Goal: Task Accomplishment & Management: Complete application form

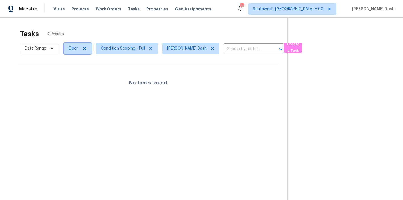
click at [77, 52] on span "Open" at bounding box center [78, 48] width 28 height 11
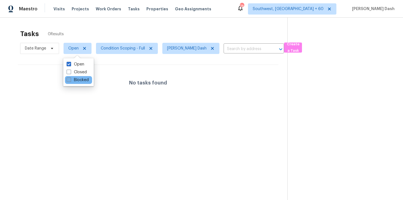
click at [85, 78] on label "Blocked" at bounding box center [78, 80] width 22 height 6
click at [70, 78] on input "Blocked" at bounding box center [69, 79] width 4 height 4
checkbox input "true"
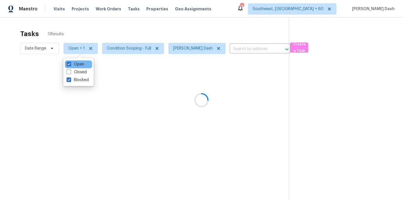
click at [85, 64] on div "Open" at bounding box center [78, 65] width 27 height 8
click at [82, 65] on label "Open" at bounding box center [76, 65] width 18 height 6
click at [70, 65] on input "Open" at bounding box center [69, 64] width 4 height 4
checkbox input "false"
click at [123, 45] on div at bounding box center [201, 100] width 403 height 200
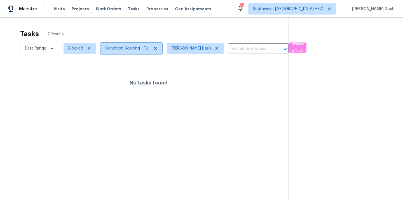
click at [122, 47] on span "Condition Scoping - Full" at bounding box center [127, 49] width 44 height 6
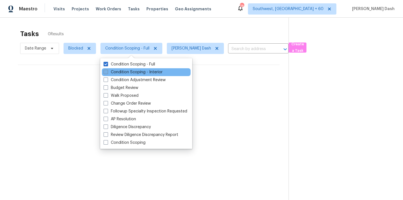
click at [125, 71] on label "Condition Scoping - Interior" at bounding box center [133, 72] width 59 height 6
click at [107, 71] on input "Condition Scoping - Interior" at bounding box center [106, 71] width 4 height 4
checkbox input "true"
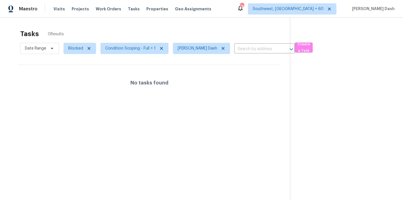
click at [109, 27] on div "Tasks 0 Results" at bounding box center [155, 34] width 270 height 15
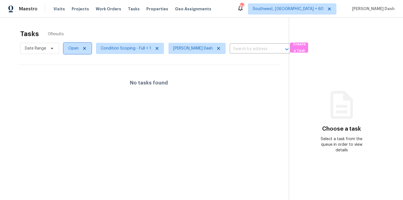
click at [73, 47] on span "Open" at bounding box center [73, 49] width 10 height 6
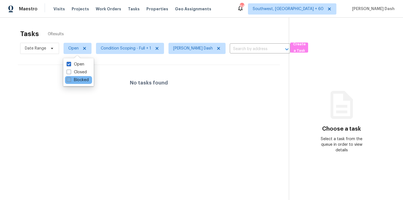
click at [81, 82] on label "Blocked" at bounding box center [78, 80] width 22 height 6
click at [70, 81] on input "Blocked" at bounding box center [69, 79] width 4 height 4
checkbox input "true"
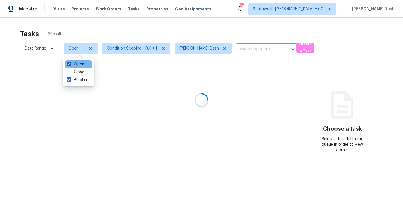
click at [80, 64] on label "Open" at bounding box center [76, 65] width 18 height 6
click at [70, 64] on input "Open" at bounding box center [69, 64] width 4 height 4
checkbox input "false"
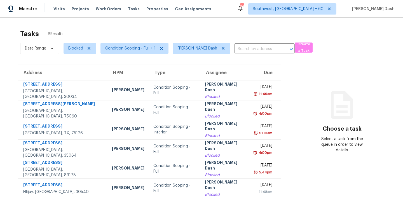
click at [88, 33] on div "Tasks 6 Results" at bounding box center [155, 34] width 270 height 15
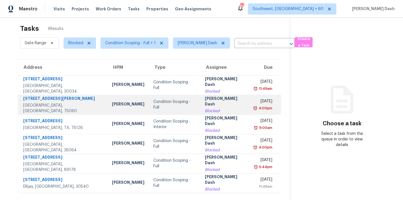
scroll to position [5, 0]
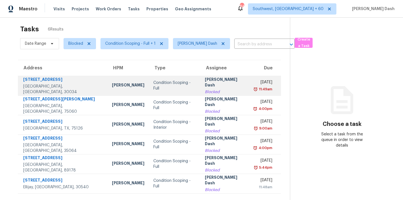
click at [154, 88] on div "Condition Scoping - Full" at bounding box center [175, 85] width 43 height 11
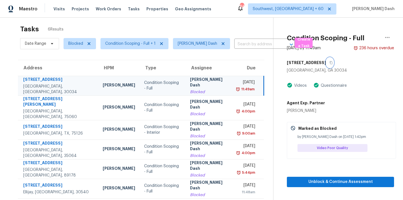
click at [330, 61] on icon "button" at bounding box center [331, 62] width 3 height 3
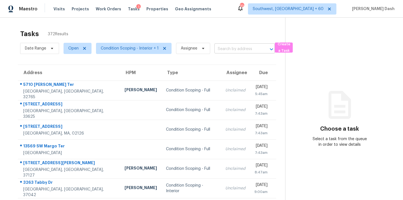
click at [230, 50] on input "text" at bounding box center [237, 49] width 45 height 9
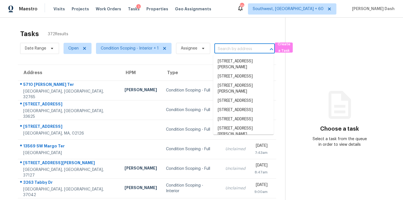
paste input "[STREET_ADDRESS]"
type input "[STREET_ADDRESS]"
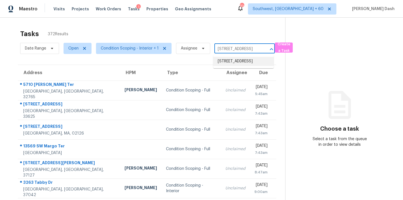
click at [227, 64] on li "[STREET_ADDRESS]" at bounding box center [244, 61] width 61 height 9
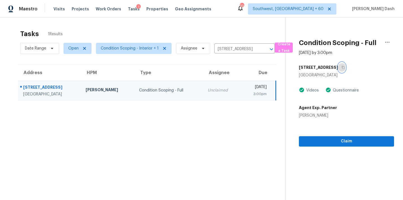
click at [342, 67] on button "button" at bounding box center [342, 67] width 8 height 10
click at [341, 140] on span "Claim" at bounding box center [347, 141] width 86 height 7
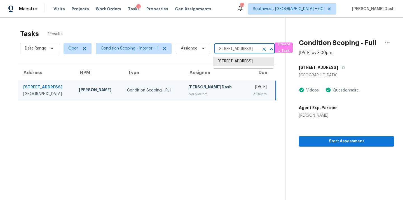
click at [221, 45] on input "[STREET_ADDRESS]" at bounding box center [237, 49] width 45 height 9
paste input "[STREET_ADDRESS]"
type input "[STREET_ADDRESS]"
click at [224, 62] on li "[STREET_ADDRESS]" at bounding box center [244, 61] width 61 height 9
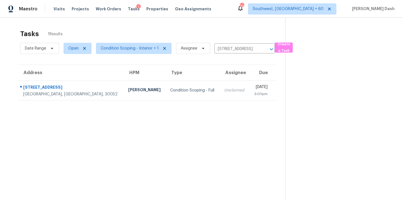
click at [181, 92] on td "Condition Scoping - Full" at bounding box center [193, 91] width 54 height 20
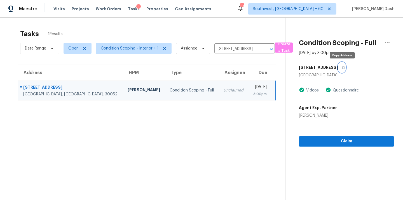
click at [345, 67] on button "button" at bounding box center [342, 67] width 8 height 10
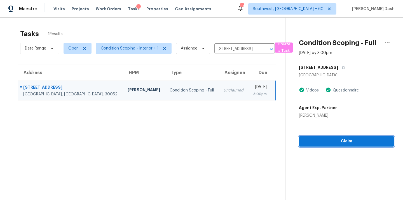
click at [350, 141] on span "Claim" at bounding box center [347, 141] width 86 height 7
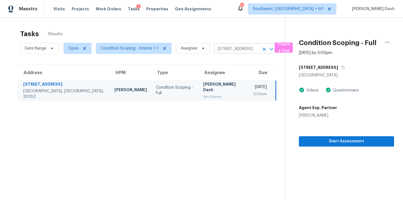
click at [221, 47] on input "[STREET_ADDRESS]" at bounding box center [237, 49] width 45 height 9
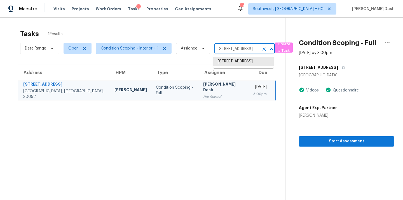
paste input "[STREET_ADDRESS]"
type input "[STREET_ADDRESS]"
click at [226, 63] on li "[STREET_ADDRESS]" at bounding box center [244, 61] width 61 height 9
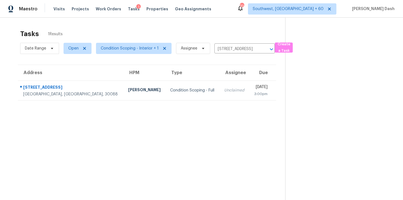
click at [182, 89] on div "Condition Scoping - Full" at bounding box center [192, 91] width 45 height 6
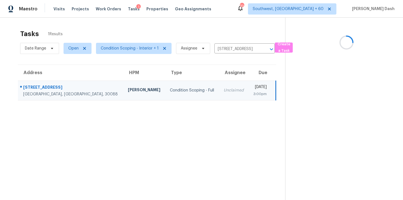
click at [182, 89] on td "Condition Scoping - Full" at bounding box center [193, 91] width 54 height 20
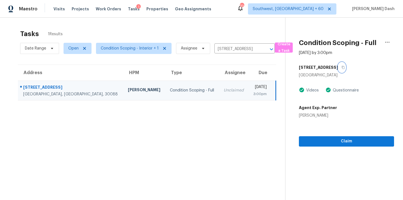
drag, startPoint x: 344, startPoint y: 69, endPoint x: 344, endPoint y: 82, distance: 13.2
click at [344, 69] on icon "button" at bounding box center [343, 67] width 3 height 3
click at [345, 136] on button "Claim" at bounding box center [346, 141] width 95 height 10
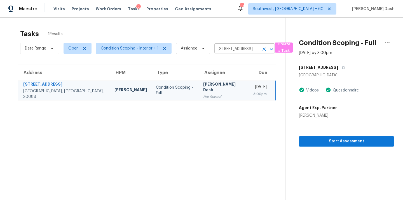
click at [222, 48] on input "1510 Stoneleigh Way, Stone Mountain, GA 30088" at bounding box center [237, 49] width 45 height 9
paste input "7699 Wild Cherry Ln Lithonia, GA, 3003"
type input "7699 Wild Cherry Ln Lithonia, GA, 30038"
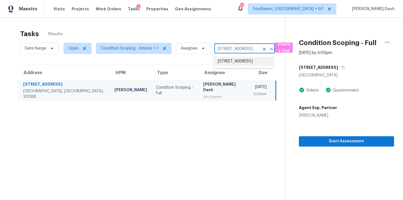
click at [221, 62] on li "7699 Wild Cherry Ln, Lithonia, GA 30038" at bounding box center [244, 61] width 61 height 9
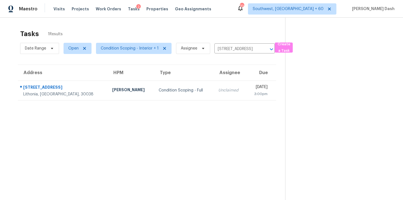
click at [112, 93] on div "Ryan Fogarty" at bounding box center [131, 90] width 38 height 7
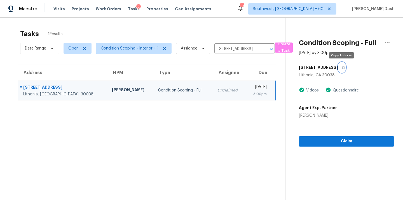
click at [339, 67] on button "button" at bounding box center [342, 67] width 8 height 10
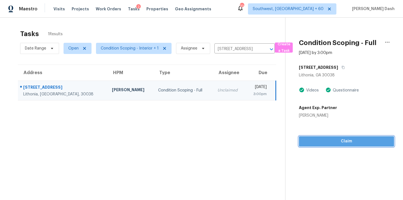
click at [334, 143] on span "Claim" at bounding box center [347, 141] width 86 height 7
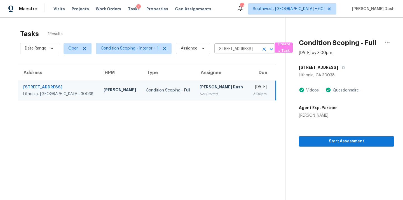
click at [251, 53] on input "7699 Wild Cherry Ln, Lithonia, GA 30038" at bounding box center [237, 49] width 45 height 9
paste input "3 Northview Dr Forest Park, GA, 30297"
type input "763 Northview Dr Forest Park, GA, 30297"
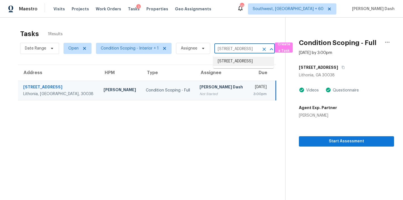
click at [244, 64] on li "763 Northview Dr, Forest Park, GA 30297" at bounding box center [244, 61] width 61 height 9
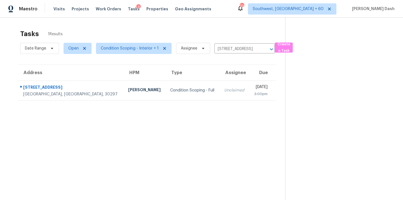
click at [172, 85] on td "Condition Scoping - Full" at bounding box center [193, 91] width 54 height 20
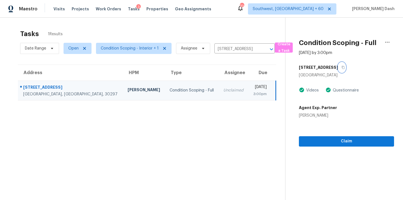
click at [342, 68] on icon "button" at bounding box center [343, 67] width 3 height 3
click at [358, 143] on span "Claim" at bounding box center [347, 141] width 86 height 7
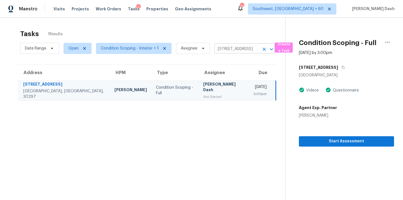
click at [231, 48] on input "763 Northview Dr, Forest Park, GA 30297" at bounding box center [237, 49] width 45 height 9
paste input "392 Breeze St Douglasville, GA, 30135"
click at [233, 53] on input "763 Northview Dr, Forest Park, GA 30297" at bounding box center [237, 49] width 45 height 9
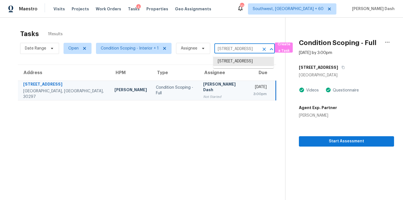
paste input "392 Breeze St Douglasville, GA, 30135"
type input "7392 Breeze St Douglasville, GA, 30135"
click at [235, 62] on li "7392 Breeze St, Douglasville, GA 30135" at bounding box center [244, 61] width 61 height 9
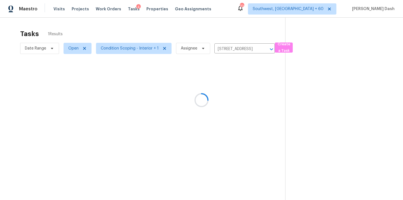
click at [189, 89] on div at bounding box center [201, 100] width 403 height 200
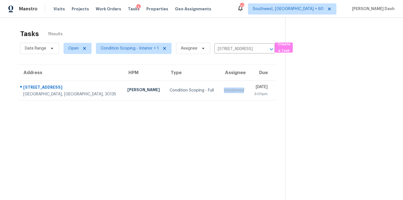
click at [220, 89] on td "Unclaimed" at bounding box center [235, 91] width 30 height 20
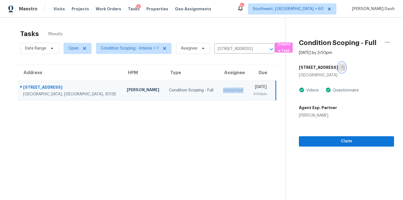
click at [342, 66] on icon "button" at bounding box center [343, 67] width 3 height 3
click at [345, 141] on span "Claim" at bounding box center [347, 141] width 86 height 7
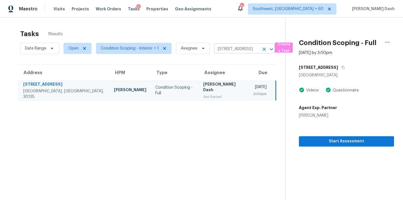
click at [234, 47] on input "7392 Breeze St, Douglasville, GA 30135" at bounding box center [237, 49] width 45 height 9
paste input "3274 Adelade Ct Lithonia, GA, 30038"
type input "3274 Adelade Ct Lithonia, GA, 30038"
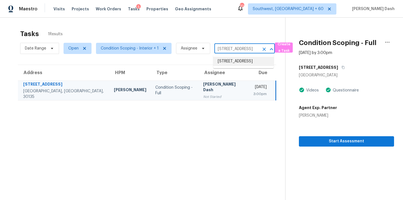
click at [234, 63] on li "3274 Adelade Ct, Lithonia, GA 30038" at bounding box center [244, 61] width 61 height 9
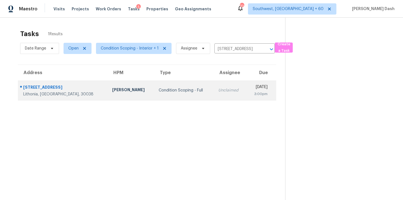
click at [154, 97] on td "Condition Scoping - Full" at bounding box center [184, 91] width 60 height 20
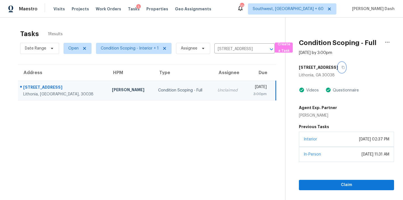
click at [338, 68] on button "button" at bounding box center [342, 67] width 8 height 10
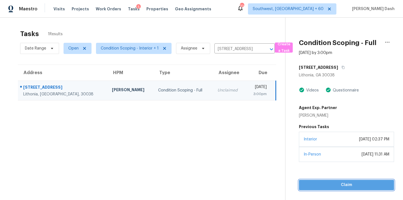
click at [337, 181] on button "Claim" at bounding box center [346, 185] width 95 height 10
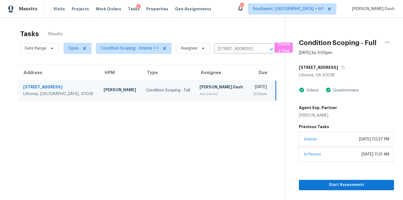
click at [211, 48] on div "Date Range Open Condition Scoping - Interior + 1 Assignee 3274 Adelade Ct, Lith…" at bounding box center [147, 48] width 255 height 15
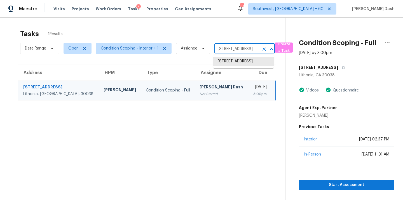
click at [223, 48] on input "3274 Adelade Ct, Lithonia, GA 30038" at bounding box center [237, 49] width 45 height 9
paste input "1145 Pebble Bend Dr Grayson, GA, 30017"
type input "1145 Pebble Bend Dr Grayson, GA, 30017"
click at [225, 62] on li "1145 Pebble Bend Dr, Grayson, GA 30017" at bounding box center [244, 64] width 61 height 15
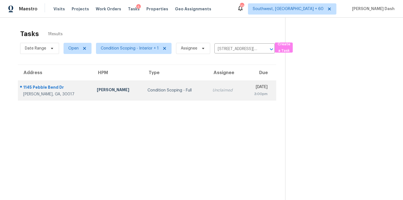
click at [176, 83] on td "Condition Scoping - Full" at bounding box center [175, 91] width 65 height 20
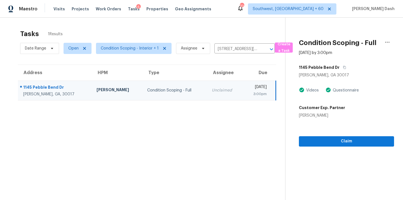
click at [345, 69] on div "1145 Pebble Bend Dr" at bounding box center [346, 67] width 95 height 10
click at [344, 68] on icon "button" at bounding box center [345, 67] width 3 height 3
click at [342, 143] on span "Claim" at bounding box center [347, 141] width 86 height 7
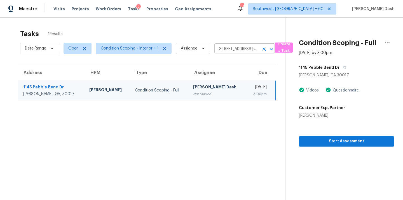
click at [219, 48] on input "1145 Pebble Bend Dr, Grayson, GA 30017" at bounding box center [237, 49] width 45 height 9
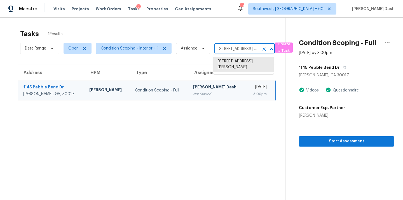
paste input "3015 Morningpark Cir Alpharetta, GA, 30004"
type input "1145 Pebble Bend Dr, Grayson, GA 30017"
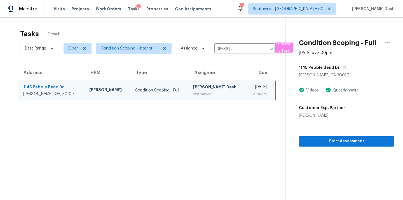
scroll to position [0, 0]
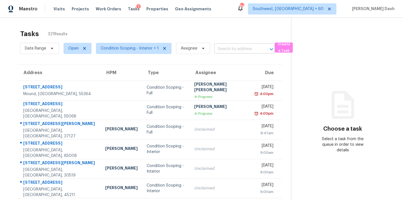
click at [221, 48] on input "text" at bounding box center [237, 49] width 45 height 9
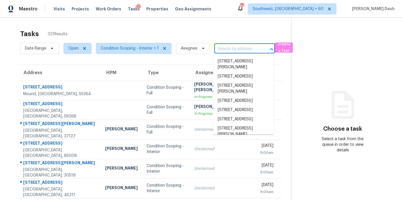
paste input "13015 Morningpark Cir Alpharetta, GA, 30004"
type input "13015 Morningpark Cir Alpharetta, GA, 30004"
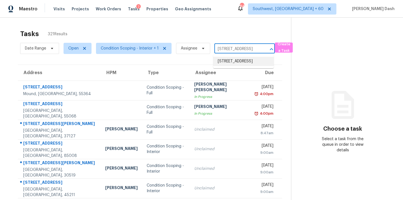
click at [230, 63] on li "13015 Morningpark Cir, Alpharetta, GA 30004" at bounding box center [244, 61] width 61 height 9
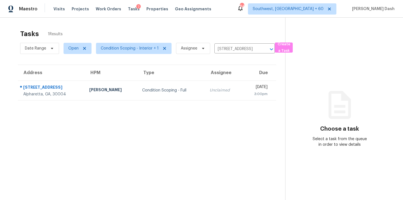
click at [205, 80] on th "Assignee" at bounding box center [223, 73] width 37 height 16
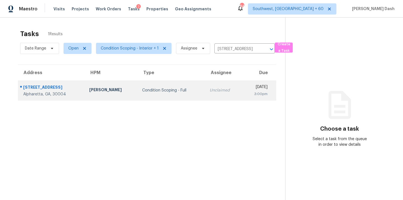
click at [210, 89] on div "Unclaimed" at bounding box center [224, 91] width 28 height 6
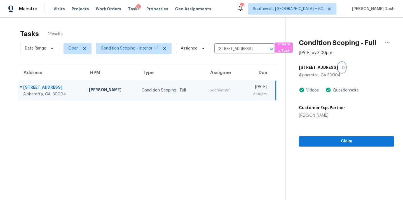
click at [346, 66] on button "button" at bounding box center [342, 67] width 8 height 10
click at [345, 144] on span "Claim" at bounding box center [347, 141] width 86 height 7
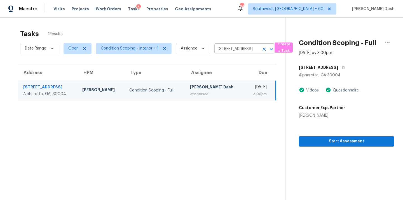
click at [234, 47] on input "13015 Morningpark Cir, Alpharetta, GA 30004" at bounding box center [237, 49] width 45 height 9
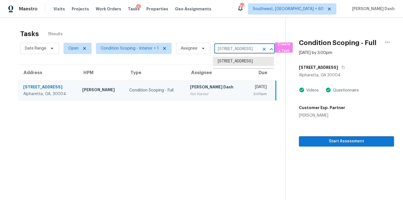
paste input "32376 Kentucky St Yucaipa, CA, 92399"
type input "32376 Kentucky St Yucaipa, CA, 92399"
click at [228, 61] on li "32376 Kentucky St, Yucaipa, CA 92399" at bounding box center [244, 64] width 61 height 15
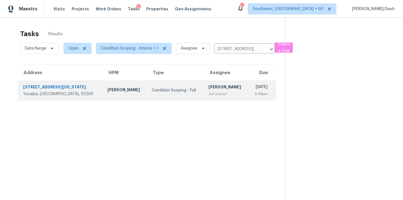
click at [176, 88] on td "Condition Scoping - Full" at bounding box center [175, 91] width 57 height 20
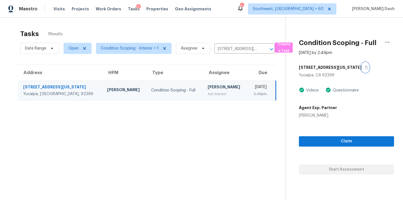
click at [366, 67] on icon "button" at bounding box center [367, 67] width 3 height 3
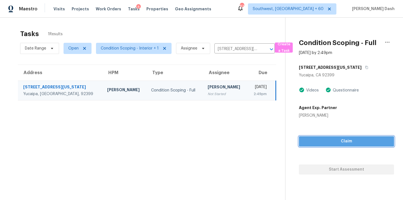
click at [343, 142] on span "Claim" at bounding box center [347, 141] width 86 height 7
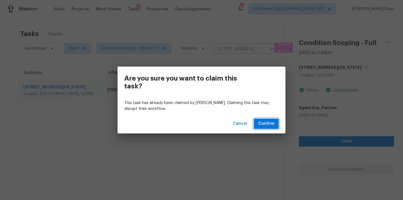
click at [258, 123] on button "Confirm" at bounding box center [266, 124] width 25 height 10
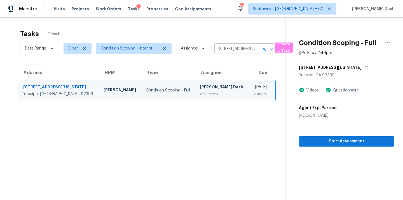
click at [228, 51] on input "32376 Kentucky St, Yucaipa, CA 92399" at bounding box center [237, 49] width 45 height 9
paste input "919 Weldon Dr Chattanooga, TN, 37412"
type input "3919 Weldon Dr Chattanooga, TN, 37412"
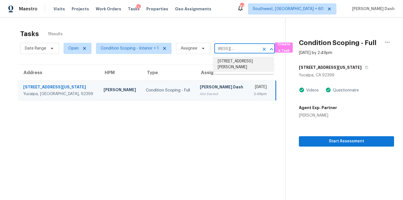
click at [229, 61] on li "3919 Weldon Dr, Chattanooga, TN 37412" at bounding box center [244, 64] width 61 height 15
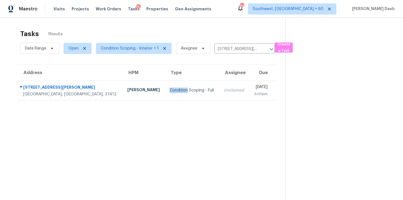
click at [166, 87] on td "Condition Scoping - Full" at bounding box center [192, 91] width 54 height 20
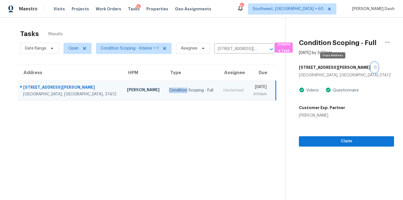
click at [371, 69] on button "button" at bounding box center [375, 67] width 8 height 10
click at [342, 148] on section "Condition Scoping - Full Aug 11th 2025 by 3:00pm 3919 Weldon Dr Chattanooga, TN…" at bounding box center [340, 118] width 109 height 200
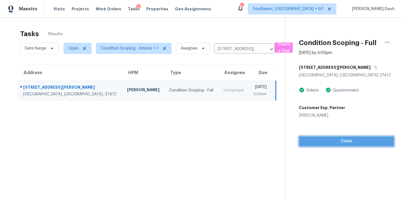
click at [342, 143] on span "Claim" at bounding box center [347, 141] width 86 height 7
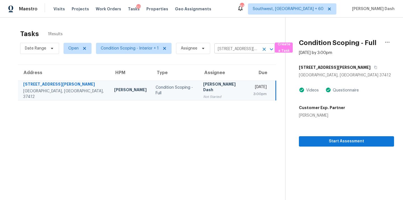
click at [247, 52] on input "3919 Weldon Dr, Chattanooga, TN 37412" at bounding box center [237, 49] width 45 height 9
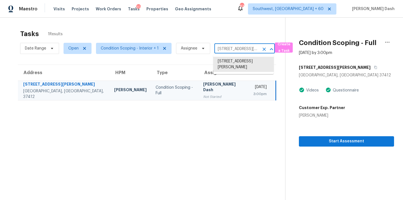
paste input "5704 Hillcrest Cir Indian Trail, NC, 28079"
type input "5704 Hillcrest Cir Indian Trail, NC, 28079"
click at [237, 64] on li "5704 Hillcrest Cir, Indian Trail, NC 28079" at bounding box center [244, 61] width 61 height 9
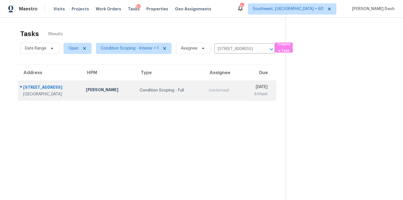
click at [163, 82] on td "Condition Scoping - Full" at bounding box center [169, 91] width 69 height 20
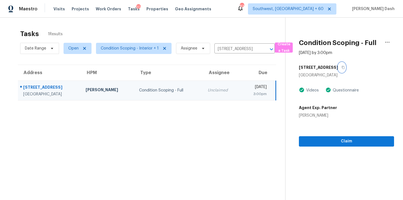
click at [342, 67] on icon "button" at bounding box center [343, 67] width 3 height 3
click at [347, 132] on div "Claim" at bounding box center [346, 133] width 95 height 28
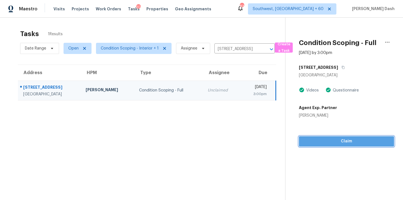
click at [347, 137] on button "Claim" at bounding box center [346, 141] width 95 height 10
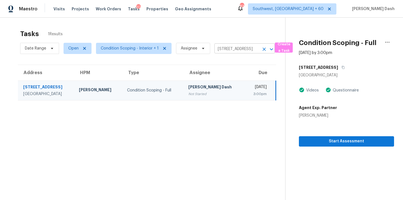
click at [221, 48] on input "5704 Hillcrest Cir, Indian Trail, NC 28079" at bounding box center [237, 49] width 45 height 9
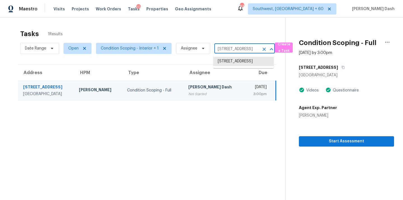
paste input "1526 India Hook Rd Rock Hill, SC, 29732"
type input "1526 India Hook Rd Rock Hill, SC, 29732"
click at [225, 62] on li "1526 India Hook Rd, Rock Hill, SC 29732" at bounding box center [244, 61] width 61 height 9
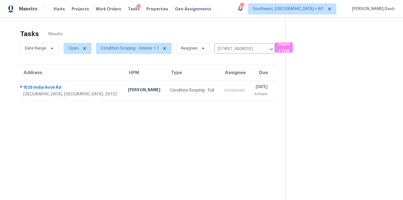
click at [166, 84] on td "Condition Scoping - Full" at bounding box center [193, 91] width 54 height 20
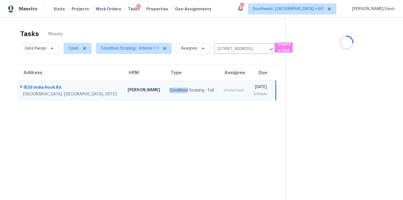
click at [165, 84] on td "Condition Scoping - Full" at bounding box center [192, 91] width 54 height 20
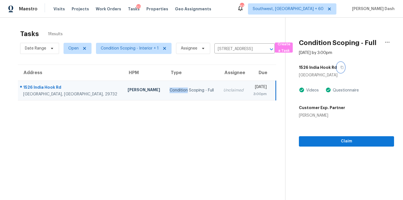
click at [338, 66] on button "button" at bounding box center [341, 67] width 8 height 10
click at [340, 139] on span "Claim" at bounding box center [347, 141] width 86 height 7
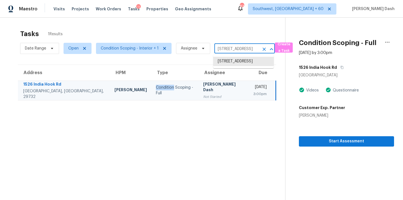
click at [238, 46] on input "1526 India Hook Rd, Rock Hill, SC 29732" at bounding box center [237, 49] width 45 height 9
paste input "08 Derby Pl Youngsville, NC, 27596"
type input "108 Derby Pl Youngsville, NC, 27596"
click at [239, 63] on li "108 Derby Pl, Youngsville, NC 27596" at bounding box center [244, 61] width 61 height 9
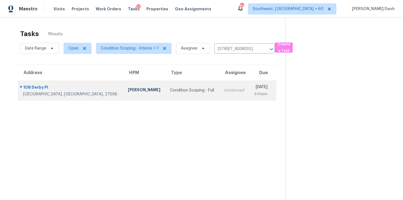
click at [220, 85] on td "Unclaimed" at bounding box center [235, 91] width 30 height 20
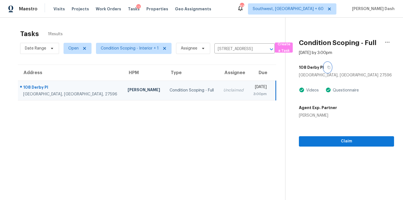
click at [328, 69] on icon "button" at bounding box center [329, 67] width 3 height 3
click at [351, 143] on span "Claim" at bounding box center [347, 141] width 86 height 7
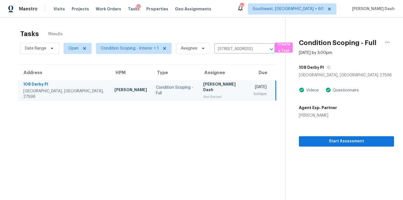
click at [219, 55] on div "Date Range Open Condition Scoping - Interior + 1 Assignee 108 Derby Pl, Youngsv…" at bounding box center [147, 48] width 255 height 15
click at [220, 51] on input "108 Derby Pl, Youngsville, NC 27596" at bounding box center [237, 49] width 45 height 9
paste input "7238 Gallery Pointe Ln Charlotte, NC, 28269"
click at [231, 52] on input "108 Derby Pl, Youngsville, NC 27596" at bounding box center [237, 49] width 45 height 9
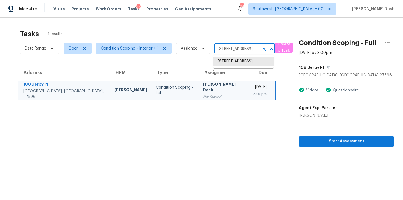
paste input "7238 Gallery Pointe Ln Charlotte, NC, 28269"
type input "7238 Gallery Pointe Ln Charlotte, NC, 28269"
click at [233, 65] on li "7238 Gallery Pointe Ln, Charlotte, NC 28269" at bounding box center [244, 61] width 61 height 9
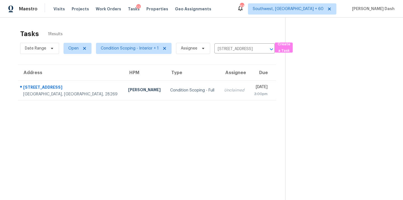
click at [176, 82] on td "Condition Scoping - Full" at bounding box center [193, 91] width 54 height 20
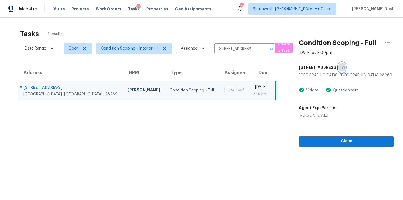
click at [345, 68] on icon "button" at bounding box center [343, 67] width 3 height 3
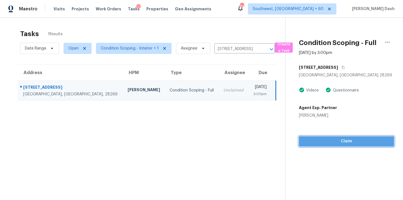
click at [348, 142] on span "Claim" at bounding box center [347, 141] width 86 height 7
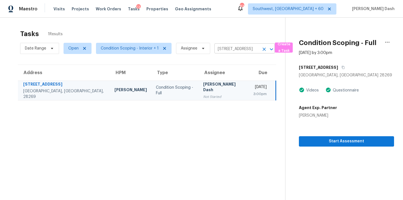
click at [227, 46] on input "7238 Gallery Pointe Ln, Charlotte, NC 28269" at bounding box center [237, 49] width 45 height 9
paste input "220 Kerner Knolls Dr Kernersville, NC, 27284"
type input "220 Kerner Knolls Dr Kernersville, NC, 27284"
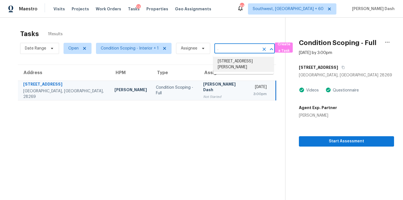
click at [228, 64] on li "220 Kerner Knolls Dr, Kernersville, NC 27284" at bounding box center [244, 64] width 61 height 15
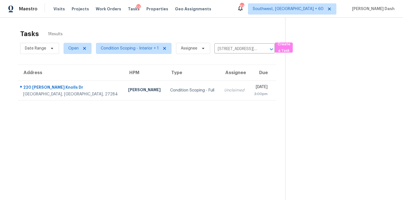
click at [166, 94] on td "Condition Scoping - Full" at bounding box center [193, 91] width 54 height 20
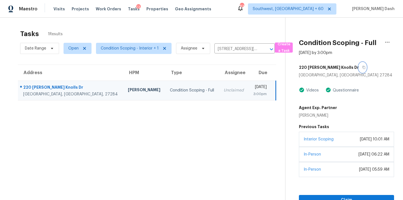
click at [359, 66] on button "button" at bounding box center [363, 67] width 8 height 10
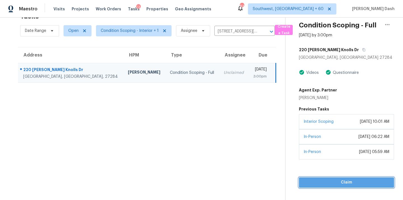
click at [345, 183] on span "Claim" at bounding box center [347, 182] width 86 height 7
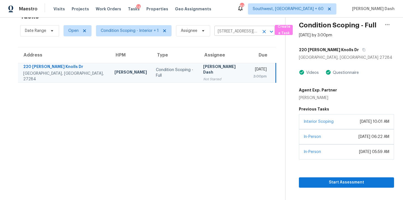
click at [231, 33] on input "220 Kerner Knolls Dr, Kernersville, NC 27284" at bounding box center [237, 31] width 45 height 9
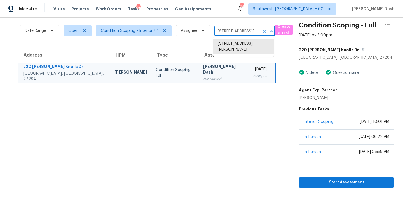
paste input "3514 Perrin Dr Haw River, NC, 27258"
type input "3514 Perrin Dr Haw River, NC, 27258"
click at [231, 47] on li "3514 Perrin Dr, Haw River, NC 27258" at bounding box center [244, 46] width 61 height 15
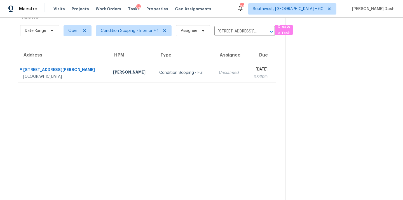
click at [214, 68] on td "Unclaimed" at bounding box center [230, 73] width 33 height 20
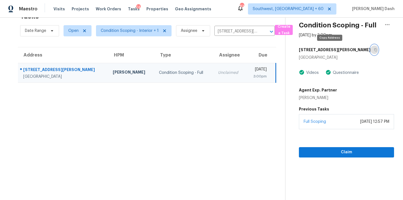
click at [374, 50] on icon "button" at bounding box center [375, 49] width 3 height 3
click at [350, 148] on button "Claim" at bounding box center [346, 152] width 95 height 10
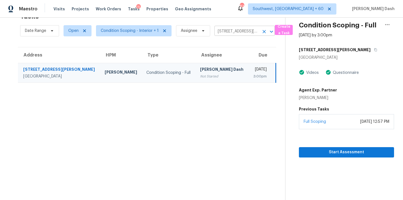
click at [226, 31] on input "3514 Perrin Dr, Haw River, NC 27258" at bounding box center [237, 31] width 45 height 9
paste input "10927 Greenhead View Rd Charlotte, NC, 28262"
type input "10927 Greenhead View Rd Charlotte, NC, 28262"
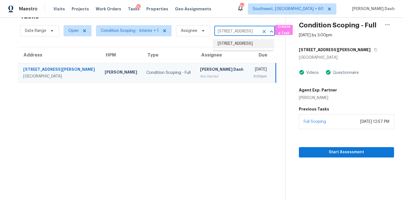
click at [226, 45] on li "10927 Greenhead View Rd, Charlotte, NC 28262" at bounding box center [244, 43] width 61 height 9
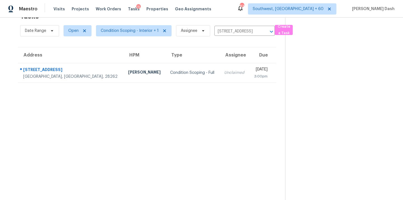
click at [170, 74] on div "Condition Scoping - Full" at bounding box center [192, 73] width 45 height 6
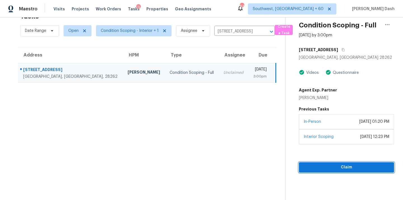
click at [346, 168] on span "Claim" at bounding box center [347, 167] width 86 height 7
click at [345, 50] on icon "button" at bounding box center [343, 49] width 3 height 3
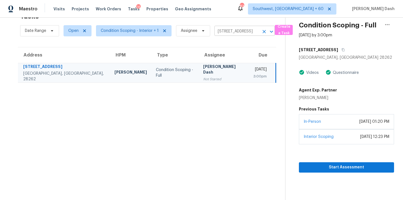
click at [237, 30] on input "10927 Greenhead View Rd, Charlotte, NC 28262" at bounding box center [237, 31] width 45 height 9
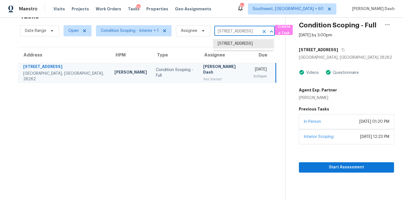
paste input "2030 Lonesome Dove Dr Franklinton, NC, 27525"
type input "2030 Lonesome Dove Dr Franklinton, NC, 27525"
click at [231, 46] on li "2030 Lonesome Dove Dr, Franklinton, NC 27525" at bounding box center [244, 43] width 61 height 9
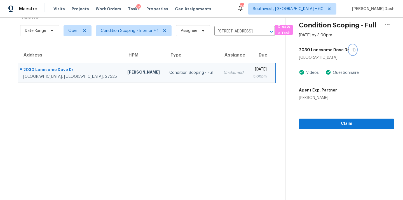
click at [353, 49] on icon "button" at bounding box center [354, 49] width 3 height 3
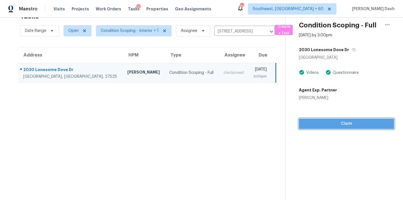
click at [339, 120] on span "Claim" at bounding box center [347, 123] width 86 height 7
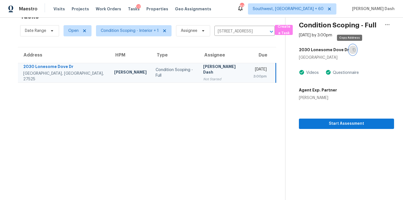
click at [353, 50] on icon "button" at bounding box center [354, 49] width 3 height 3
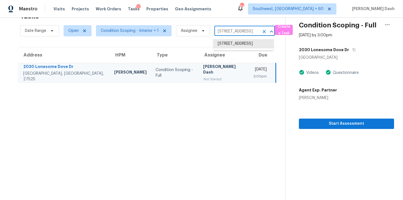
click at [246, 28] on input "2030 Lonesome Dove Dr, Franklinton, NC 27525" at bounding box center [237, 31] width 45 height 9
paste input "331 Athens Dr Saint Augustine, FL, 32092"
type input "331 Athens Dr Saint Augustine, FL, 32092"
click at [237, 46] on li "331 Athens Dr, Saint Augustine, FL 32092" at bounding box center [244, 43] width 61 height 9
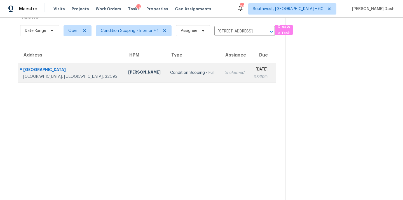
click at [184, 74] on td "Condition Scoping - Full" at bounding box center [193, 73] width 54 height 20
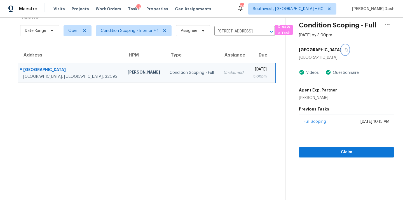
click at [345, 49] on icon "button" at bounding box center [346, 49] width 3 height 3
click at [349, 150] on span "Claim" at bounding box center [347, 152] width 86 height 7
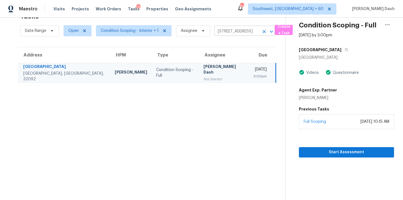
click at [233, 28] on input "331 Athens Dr, Saint Augustine, FL 32092" at bounding box center [237, 31] width 45 height 9
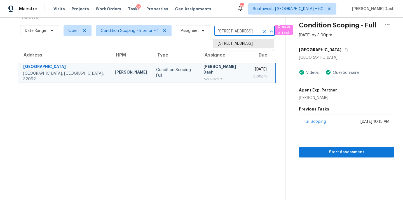
paste input "22 Sayre Ln Murfreesboro, TN, 37127"
type input "22 Sayre Ln Murfreesboro, TN, 37127"
click at [231, 45] on li "122 Sayre Ln, Murfreesboro, TN 37127" at bounding box center [244, 46] width 61 height 15
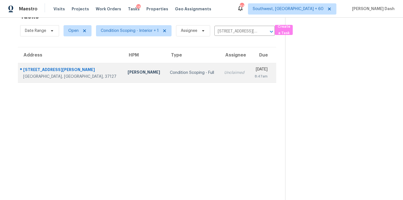
click at [220, 74] on td "Unclaimed" at bounding box center [235, 73] width 30 height 20
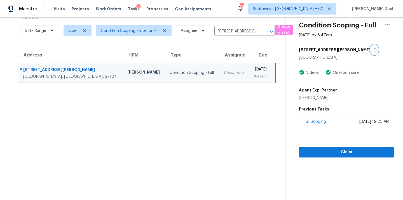
click at [371, 47] on button "button" at bounding box center [375, 50] width 8 height 10
click at [350, 154] on span "Claim" at bounding box center [347, 152] width 86 height 7
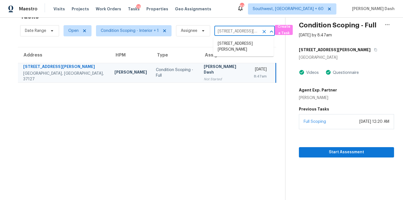
click at [225, 31] on input "122 Sayre Ln, Murfreesboro, TN 37127" at bounding box center [237, 31] width 45 height 9
paste input "5709 Mollys Pl Charlotte, NC, 28212"
type input "5709 Mollys Pl Charlotte, NC, 28212"
click at [226, 48] on li "5709 Mollys Pl, Charlotte, NC 28212" at bounding box center [244, 43] width 61 height 9
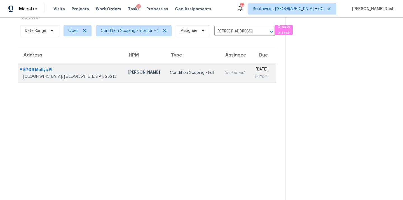
click at [173, 73] on div "Condition Scoping - Full" at bounding box center [192, 73] width 45 height 6
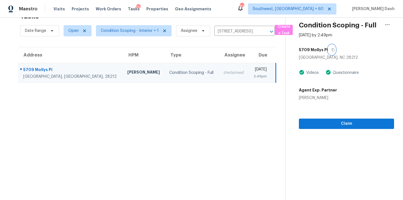
click at [333, 51] on icon "button" at bounding box center [333, 49] width 3 height 3
click at [347, 120] on span "Claim" at bounding box center [347, 123] width 86 height 7
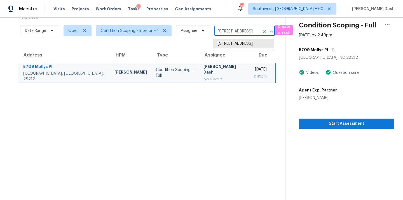
click at [223, 28] on input "5709 Mollys Pl, Charlotte, NC 28212" at bounding box center [237, 31] width 45 height 9
paste input "312 Black Willow Ct, Locust Grove, GA 30248"
type input "312 Black Willow Ct, Locust Grove, GA 30248"
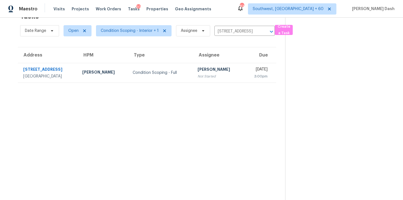
click at [164, 82] on td "Condition Scoping - Full" at bounding box center [160, 73] width 65 height 20
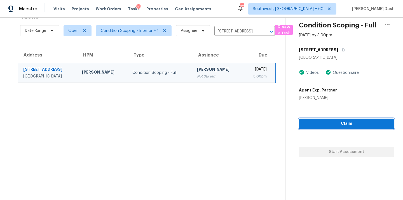
click at [342, 121] on span "Claim" at bounding box center [347, 123] width 86 height 7
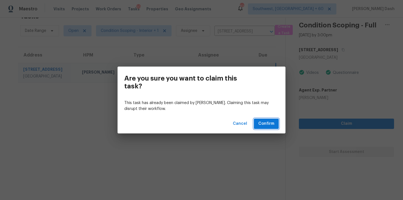
click at [266, 121] on span "Confirm" at bounding box center [267, 123] width 16 height 7
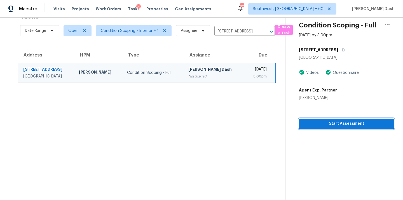
click at [329, 121] on span "Start Assessment" at bounding box center [347, 123] width 86 height 7
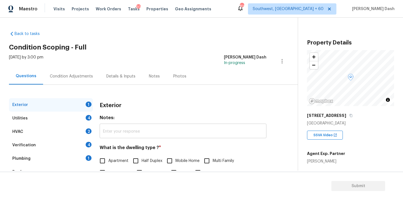
scroll to position [69, 0]
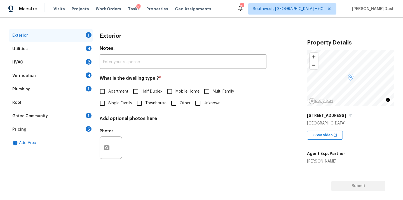
click at [109, 102] on span "Single Family" at bounding box center [120, 104] width 24 height 6
click at [108, 102] on input "Single Family" at bounding box center [103, 104] width 12 height 12
checkbox input "true"
click at [89, 52] on div "Utilities 4" at bounding box center [51, 48] width 84 height 13
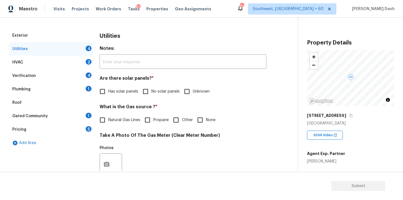
drag, startPoint x: 156, startPoint y: 94, endPoint x: 144, endPoint y: 103, distance: 15.1
click at [156, 94] on span "No solar panels" at bounding box center [166, 92] width 28 height 6
click at [152, 94] on input "No solar panels" at bounding box center [146, 92] width 12 height 12
checkbox input "true"
click at [111, 122] on span "Natural Gas Lines" at bounding box center [124, 121] width 32 height 6
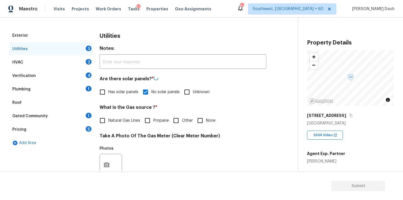
click at [108, 122] on input "Natural Gas Lines" at bounding box center [103, 121] width 12 height 12
checkbox input "true"
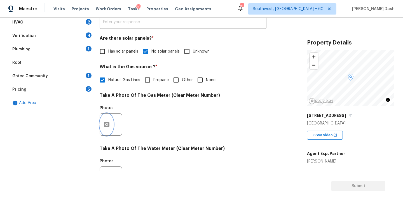
click at [106, 117] on button "button" at bounding box center [106, 125] width 13 height 22
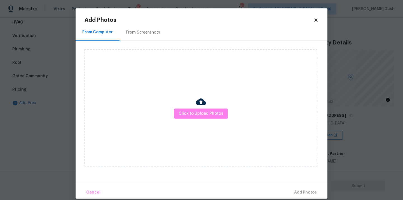
click at [216, 120] on div "Click to Upload Photos" at bounding box center [201, 108] width 233 height 118
click at [216, 117] on span "Click to Upload Photos" at bounding box center [201, 113] width 45 height 7
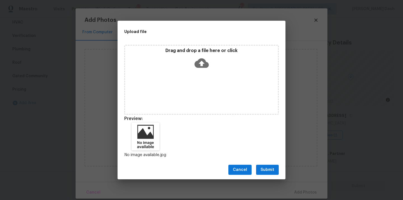
click at [272, 170] on span "Submit" at bounding box center [268, 170] width 14 height 7
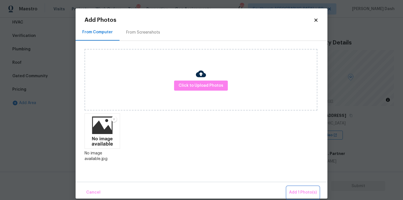
click at [303, 191] on span "Add 1 Photo(s)" at bounding box center [303, 192] width 28 height 7
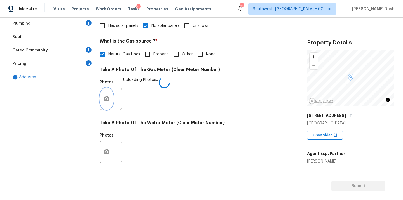
scroll to position [173, 0]
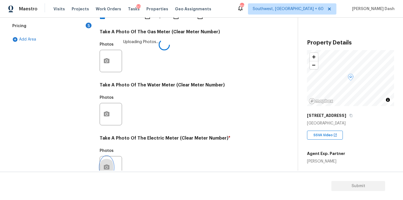
click at [106, 169] on icon "button" at bounding box center [106, 167] width 7 height 7
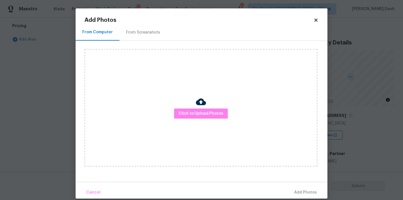
click at [205, 106] on img at bounding box center [201, 102] width 10 height 10
click at [205, 109] on button "Click to Upload Photos" at bounding box center [201, 114] width 54 height 10
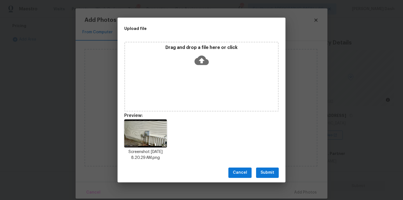
click at [261, 170] on button "Submit" at bounding box center [267, 173] width 23 height 10
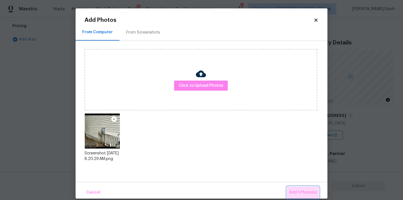
click at [307, 195] on span "Add 1 Photo(s)" at bounding box center [303, 192] width 28 height 7
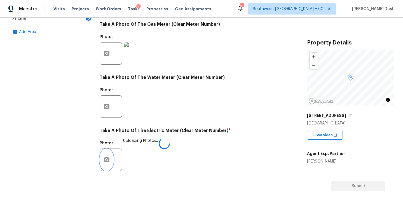
scroll to position [221, 0]
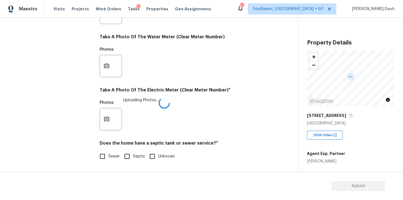
click at [120, 158] on div "Sewer Septic Unknown" at bounding box center [183, 157] width 167 height 12
click at [128, 155] on input "Septic" at bounding box center [127, 157] width 12 height 12
checkbox input "true"
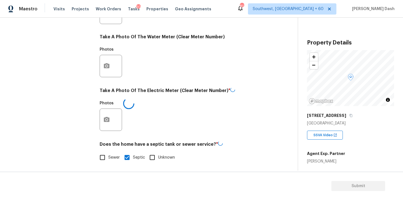
click at [84, 108] on div "Exterior Utilities 1 HVAC 2 Verification 4 Plumbing 1 Roof Gated Community 1 Pr…" at bounding box center [51, 23] width 84 height 293
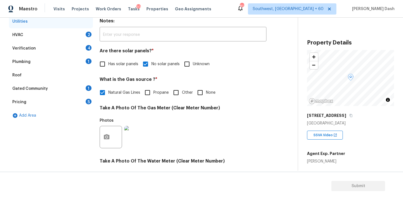
scroll to position [75, 0]
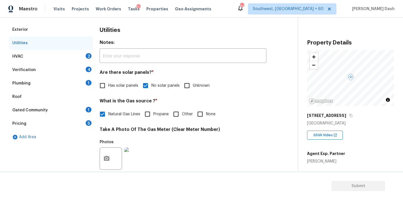
click at [81, 52] on div "HVAC 2" at bounding box center [51, 56] width 84 height 13
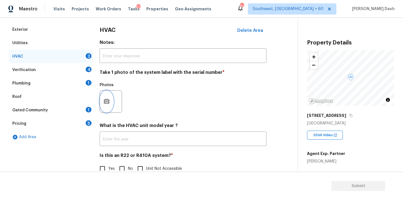
click at [108, 101] on icon "button" at bounding box center [106, 101] width 7 height 7
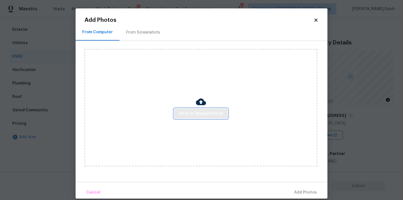
click at [190, 110] on span "Click to Upload Photos" at bounding box center [201, 113] width 45 height 7
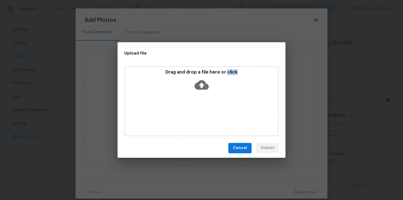
click at [190, 110] on div "Drag and drop a file here or click" at bounding box center [201, 101] width 155 height 70
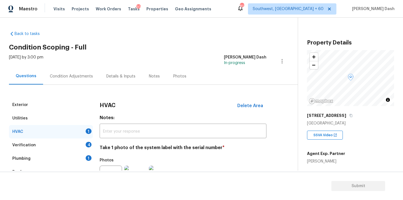
scroll to position [75, 0]
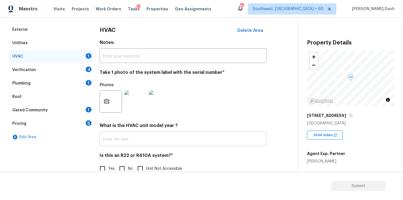
click at [133, 136] on input "text" at bounding box center [183, 139] width 167 height 13
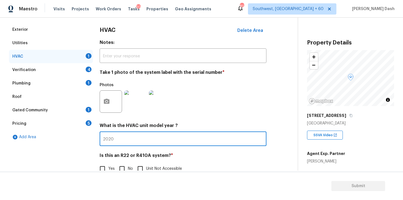
type input "2020"
click at [97, 173] on section "Submit" at bounding box center [201, 186] width 403 height 29
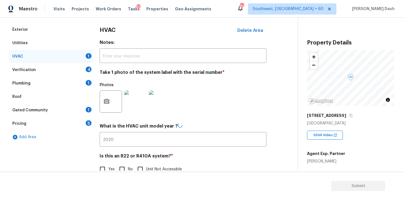
click at [98, 170] on input "Yes" at bounding box center [103, 170] width 12 height 12
checkbox input "true"
click at [81, 57] on div "HVAC" at bounding box center [51, 56] width 84 height 13
click at [76, 68] on div "Verification 4" at bounding box center [51, 69] width 84 height 13
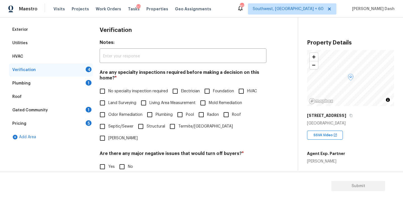
click at [113, 91] on span "No specialty inspection required" at bounding box center [138, 92] width 60 height 6
click at [108, 91] on input "No specialty inspection required" at bounding box center [103, 91] width 12 height 12
checkbox input "true"
click at [125, 152] on div "Are there any major negative issues that would turn off buyers? * Yes No" at bounding box center [183, 163] width 167 height 22
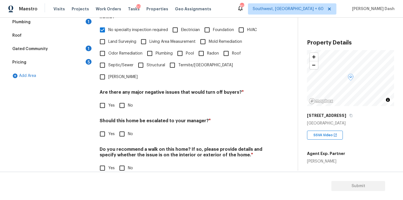
click at [120, 100] on input "No" at bounding box center [122, 106] width 12 height 12
checkbox input "true"
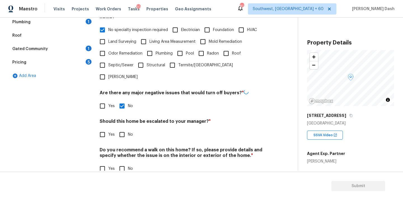
click at [99, 129] on input "Yes" at bounding box center [103, 135] width 12 height 12
checkbox input "true"
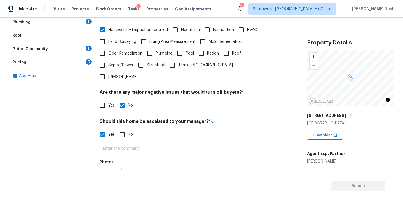
click at [122, 142] on input "text" at bounding box center [183, 148] width 167 height 13
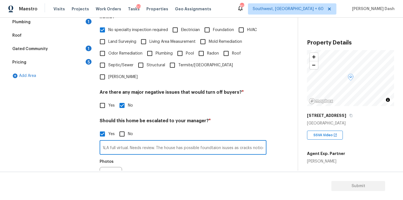
scroll to position [0, 22]
click at [229, 142] on input "This is an ALA full virtual. Needs review. The house has possible foundtaion is…" at bounding box center [183, 148] width 167 height 13
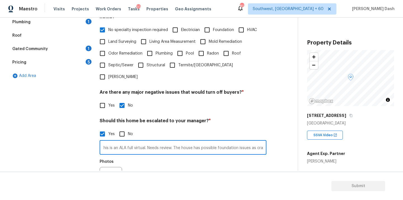
click at [240, 142] on input "This is an ALA full virtual. Needs review. The house has possible foundation is…" at bounding box center [183, 148] width 167 height 13
click at [264, 142] on input "This is an ALA full virtual. Needs review. The house has possible foundation is…" at bounding box center [183, 148] width 167 height 13
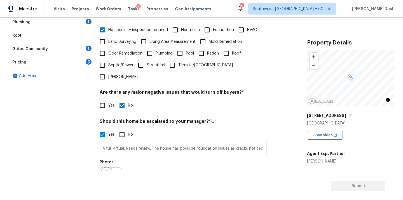
click at [105, 168] on button "button" at bounding box center [106, 179] width 13 height 22
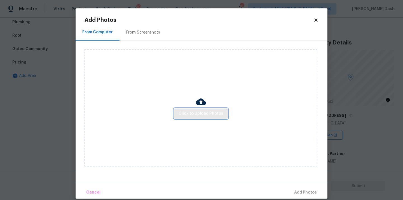
click at [198, 111] on span "Click to Upload Photos" at bounding box center [201, 113] width 45 height 7
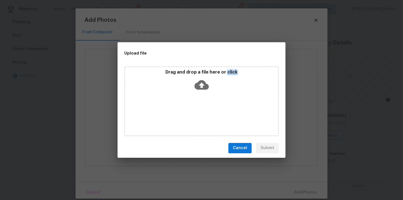
click at [198, 111] on div "Drag and drop a file here or click" at bounding box center [201, 101] width 155 height 70
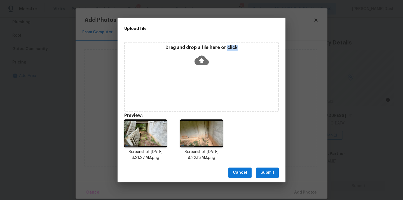
click at [269, 174] on span "Submit" at bounding box center [268, 173] width 14 height 7
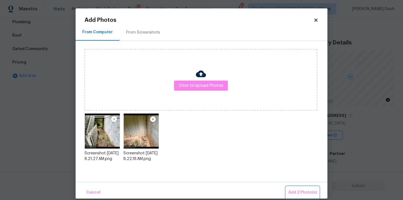
click at [307, 194] on span "Add 2 Photo(s)" at bounding box center [303, 192] width 29 height 7
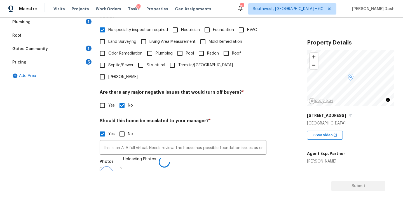
scroll to position [144, 0]
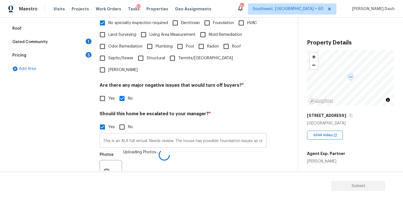
click at [220, 135] on input "This is an ALA full virtual. Needs review. The house has possible foundation is…" at bounding box center [183, 141] width 167 height 13
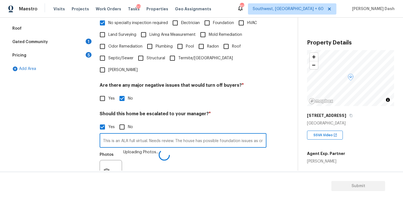
scroll to position [0, 23]
click at [263, 135] on input "This is an ALA full virtual. Needs review. The house has possible foundation is…" at bounding box center [183, 141] width 167 height 13
click at [155, 164] on img at bounding box center [160, 171] width 22 height 22
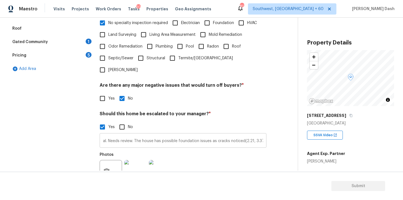
click at [251, 135] on input "This is an ALA full virtual. Needs review. The house has possible foundation is…" at bounding box center [183, 141] width 167 height 13
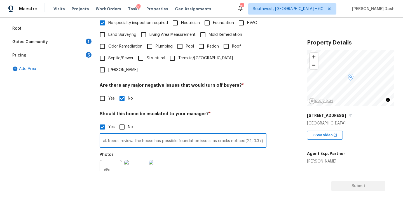
scroll to position [0, 39]
click at [262, 135] on input "This is an ALA full virtual. Needs review. The house has possible foundation is…" at bounding box center [183, 141] width 167 height 13
drag, startPoint x: 265, startPoint y: 129, endPoint x: 278, endPoint y: 135, distance: 14.8
click at [265, 135] on input "This is an ALA full virtual. Needs review. The house has possible foundation is…" at bounding box center [183, 141] width 167 height 13
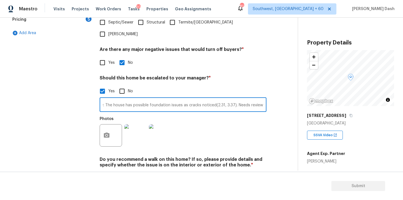
scroll to position [190, 0]
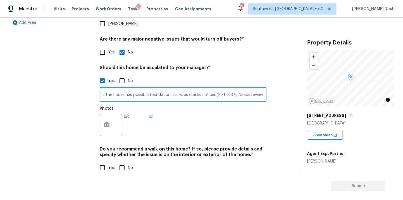
type input "This is an ALA full virtual. Needs review. The house has possible foundation is…"
click at [124, 162] on input "No" at bounding box center [122, 168] width 12 height 12
checkbox input "true"
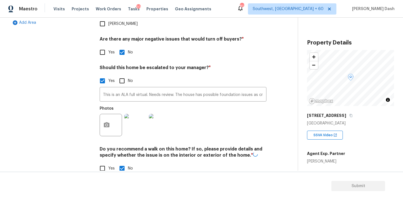
click at [69, 114] on div "Exterior Utilities HVAC Verification Plumbing 1 Roof Gated Community 1 Pricing …" at bounding box center [51, 44] width 84 height 273
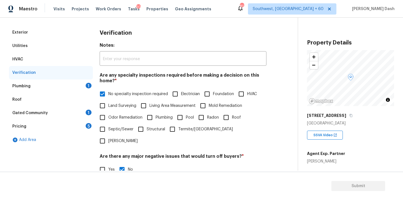
click at [82, 87] on div "Plumbing 1" at bounding box center [51, 86] width 84 height 13
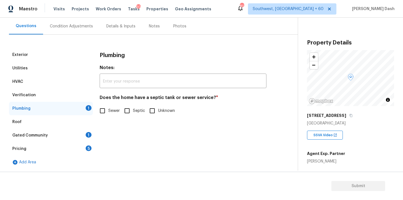
click at [109, 112] on span "Sewer" at bounding box center [113, 111] width 11 height 6
click at [108, 112] on input "Sewer" at bounding box center [103, 111] width 12 height 12
checkbox input "true"
click at [129, 111] on input "Septic" at bounding box center [127, 111] width 12 height 12
checkbox input "true"
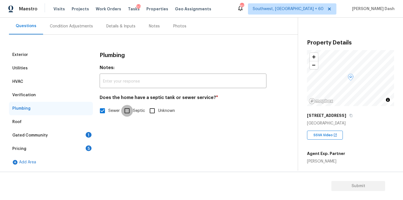
checkbox input "false"
click at [83, 132] on div "Gated Community 1" at bounding box center [51, 135] width 84 height 13
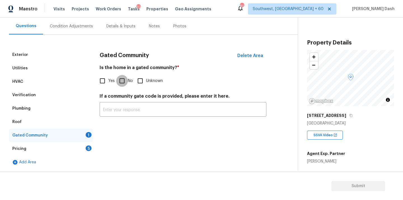
click at [124, 81] on input "No" at bounding box center [122, 81] width 12 height 12
checkbox input "true"
click at [88, 148] on div "5" at bounding box center [89, 149] width 6 height 6
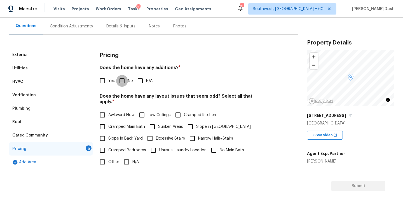
click at [123, 80] on input "No" at bounding box center [122, 81] width 12 height 12
checkbox input "true"
click at [105, 78] on input "Yes" at bounding box center [103, 82] width 12 height 12
checkbox input "true"
checkbox input "false"
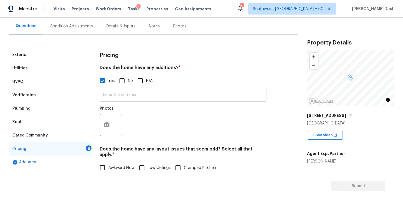
click at [124, 99] on input "text" at bounding box center [183, 95] width 167 height 13
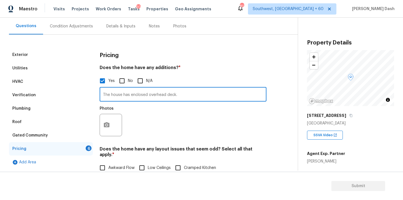
type input "The house has enclosed overhead deck."
click at [101, 126] on button "button" at bounding box center [106, 125] width 13 height 22
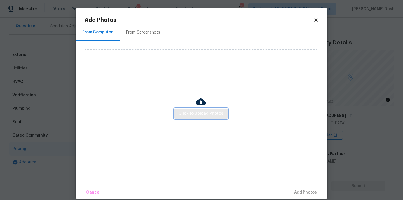
click at [203, 118] on button "Click to Upload Photos" at bounding box center [201, 114] width 54 height 10
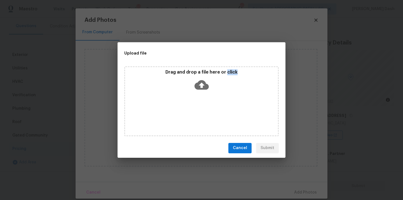
click at [203, 118] on div "Drag and drop a file here or click" at bounding box center [201, 101] width 155 height 70
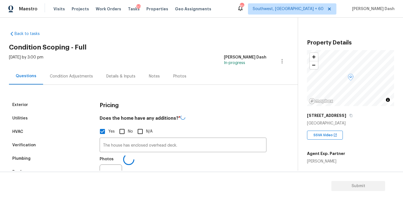
scroll to position [106, 0]
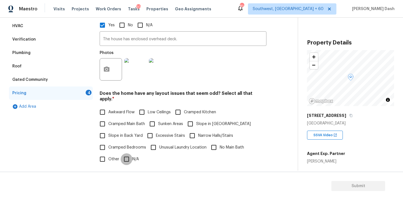
click at [128, 154] on input "N/A" at bounding box center [127, 160] width 12 height 12
checkbox input "true"
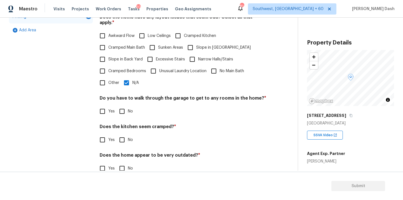
click at [107, 54] on input "Slope in Back Yard" at bounding box center [103, 60] width 12 height 12
checkbox input "true"
click at [129, 77] on input "N/A" at bounding box center [127, 83] width 12 height 12
checkbox input "false"
click at [192, 45] on input "Slope in [GEOGRAPHIC_DATA]" at bounding box center [191, 48] width 12 height 12
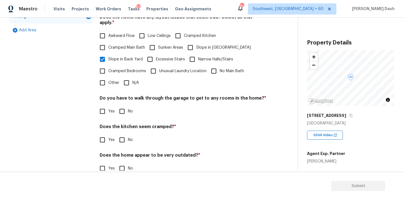
checkbox input "true"
click at [106, 81] on input "Other" at bounding box center [103, 83] width 12 height 12
checkbox input "true"
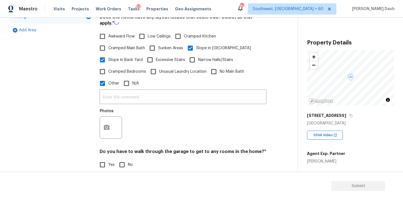
click at [119, 90] on div "​ Photos" at bounding box center [183, 115] width 167 height 53
click at [119, 91] on input "text" at bounding box center [183, 97] width 167 height 13
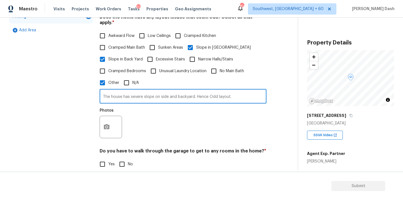
type input "The house has severe slope on side and backyard. Hence Odd layout."
click at [105, 119] on button "button" at bounding box center [106, 127] width 13 height 22
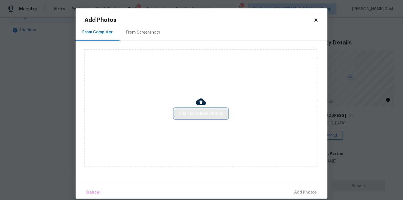
click at [210, 117] on span "Click to Upload Photos" at bounding box center [201, 113] width 45 height 7
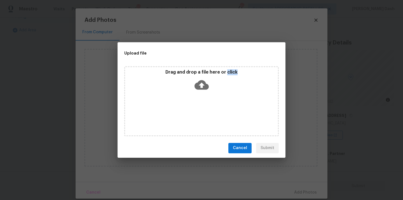
click at [210, 117] on div "Drag and drop a file here or click" at bounding box center [201, 101] width 155 height 70
